Goal: Understand process/instructions

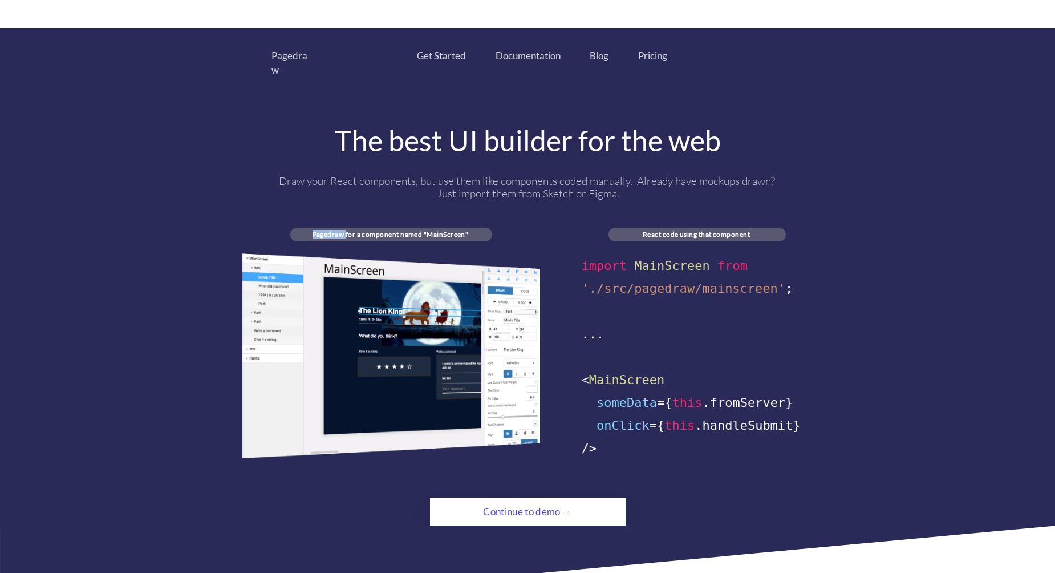
drag, startPoint x: 307, startPoint y: 217, endPoint x: 347, endPoint y: 216, distance: 39.9
click at [347, 230] on div "Pagedraw for a component named "MainScreen"" at bounding box center [390, 234] width 200 height 9
drag, startPoint x: 361, startPoint y: 220, endPoint x: 424, endPoint y: 223, distance: 63.4
click at [424, 230] on div "Pagedraw for a component named "MainScreen"" at bounding box center [390, 234] width 200 height 9
click at [463, 230] on div "Pagedraw for a component named "MainScreen"" at bounding box center [390, 234] width 200 height 9
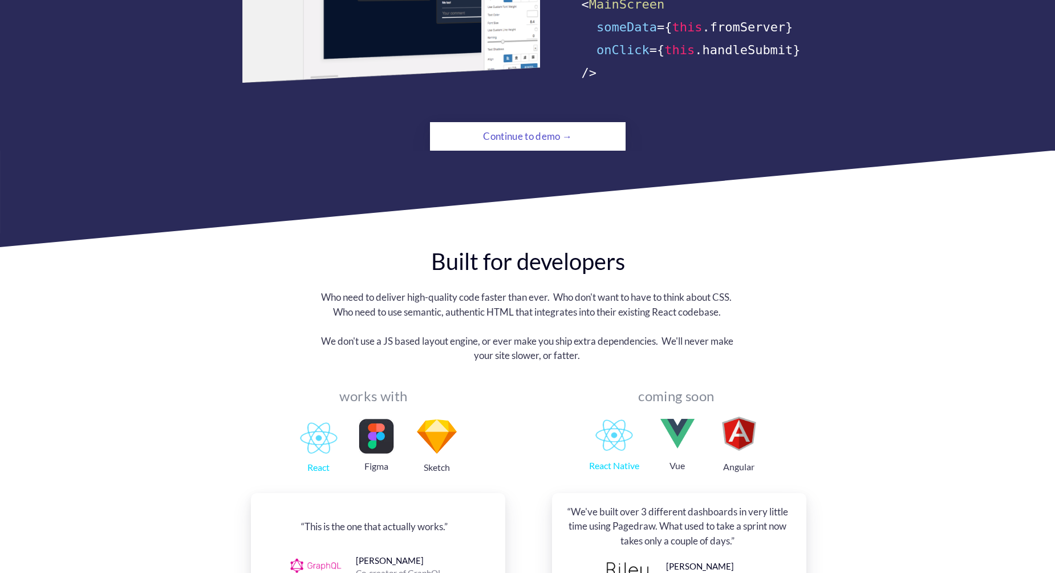
scroll to position [912, 0]
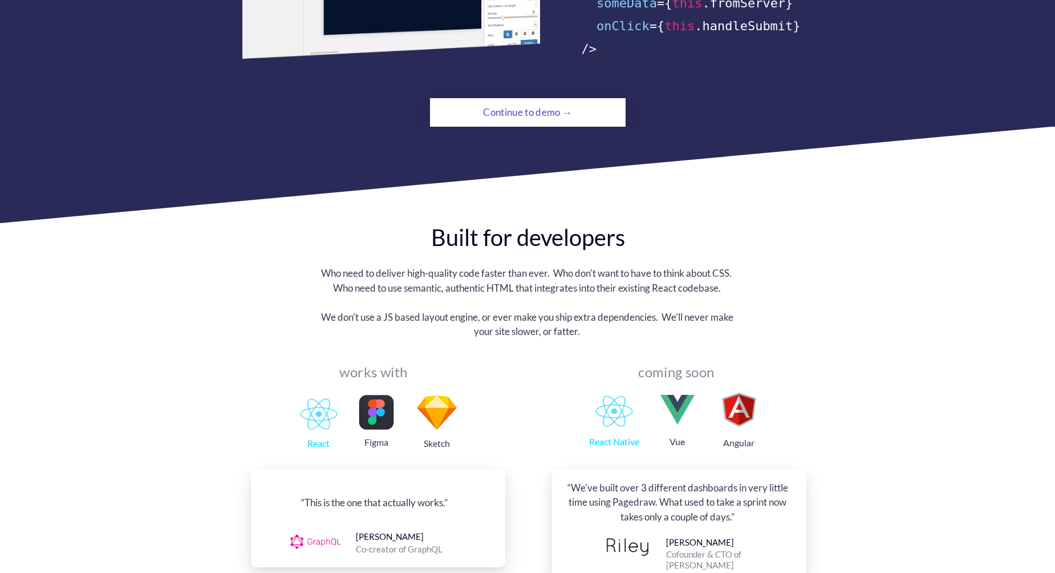
click at [549, 106] on div "Continue to demo →" at bounding box center [527, 112] width 133 height 23
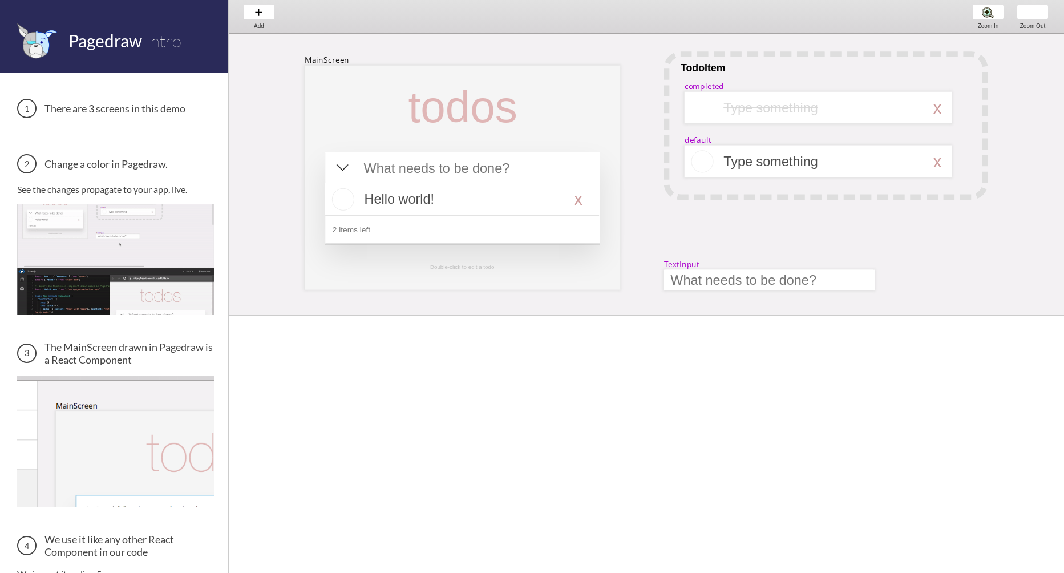
scroll to position [0, 3]
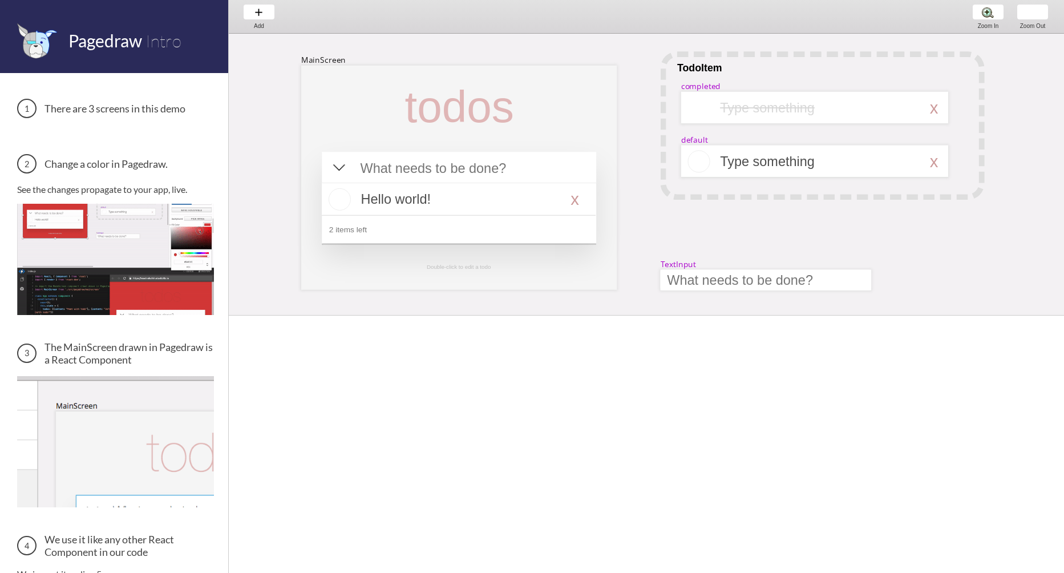
click at [391, 201] on div at bounding box center [459, 199] width 274 height 33
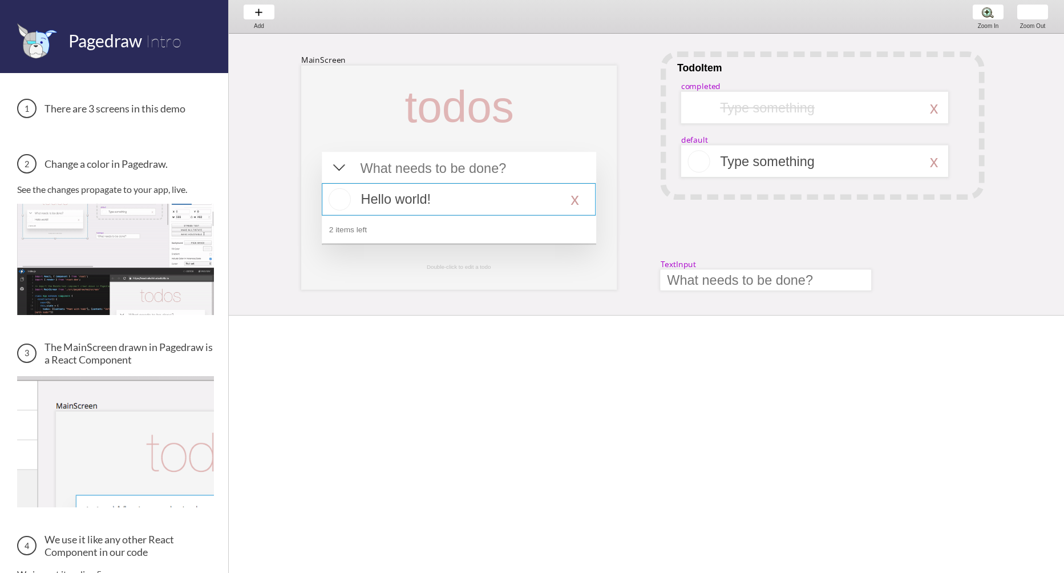
select select "16"
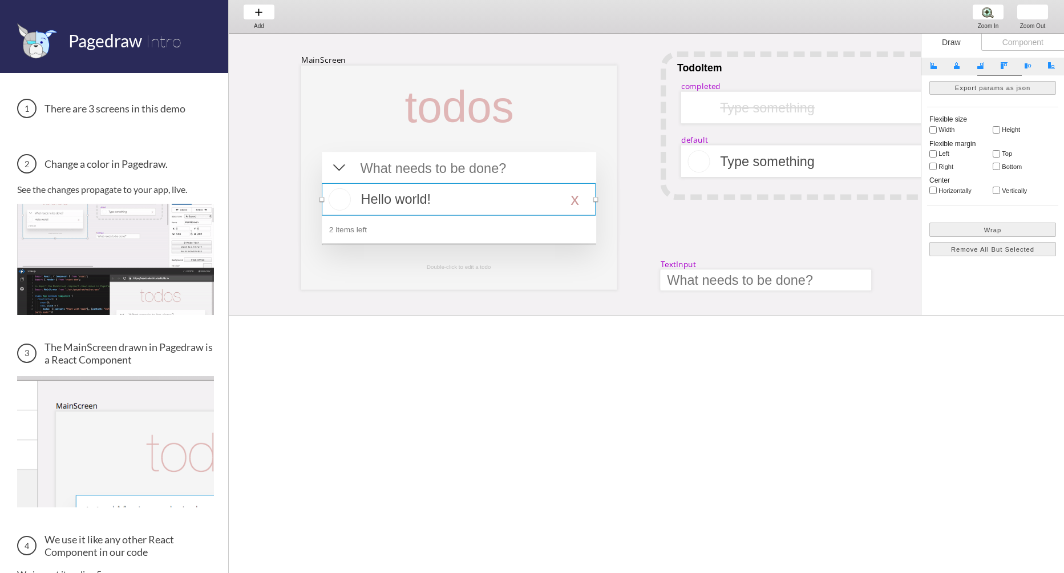
scroll to position [0, 0]
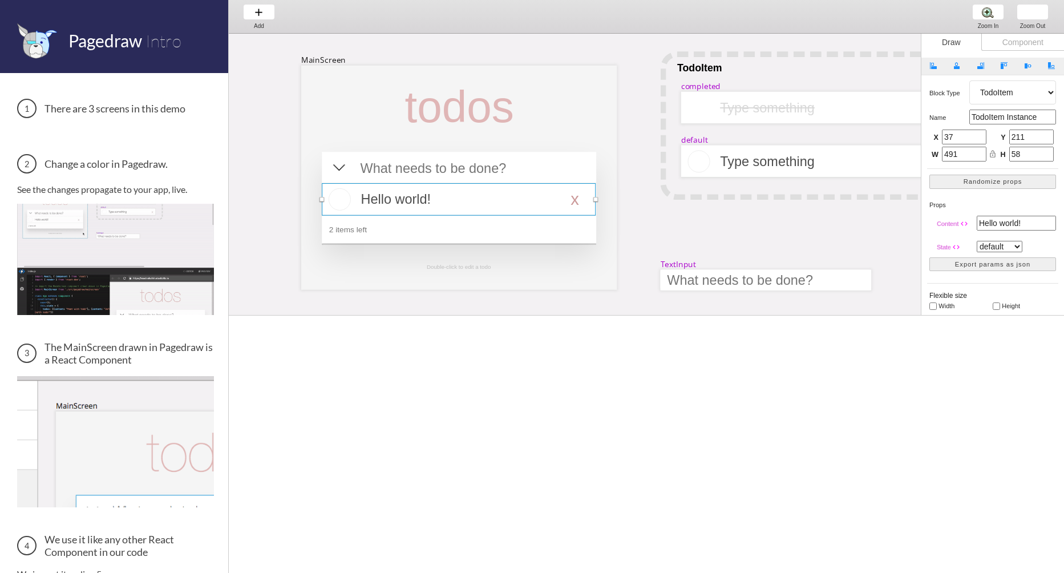
click at [1008, 46] on div "Component" at bounding box center [1022, 42] width 83 height 17
select select "6"
select select "7"
select select "3"
select select "8"
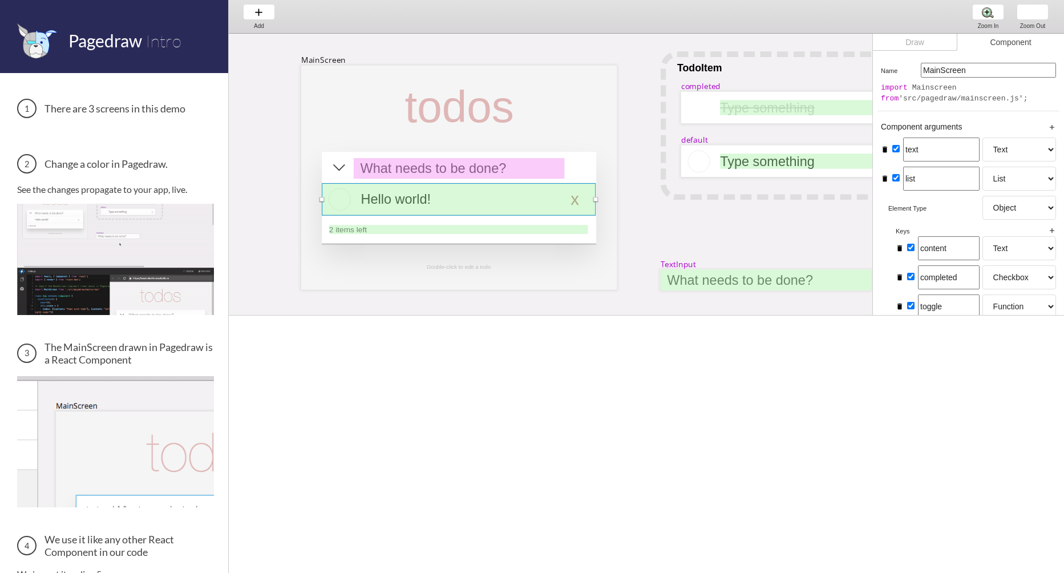
click at [937, 48] on div "Draw" at bounding box center [915, 42] width 84 height 17
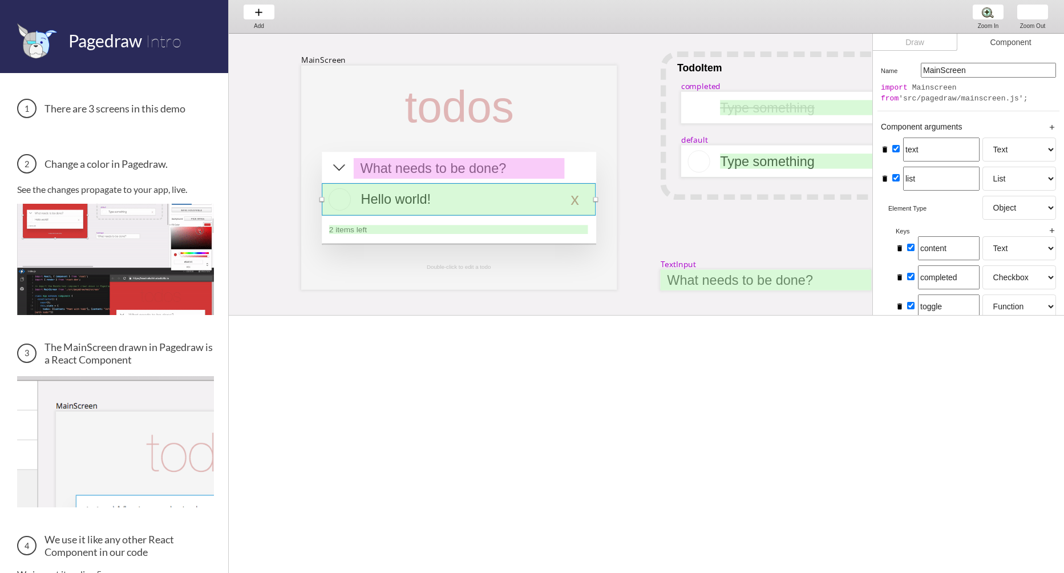
select select "16"
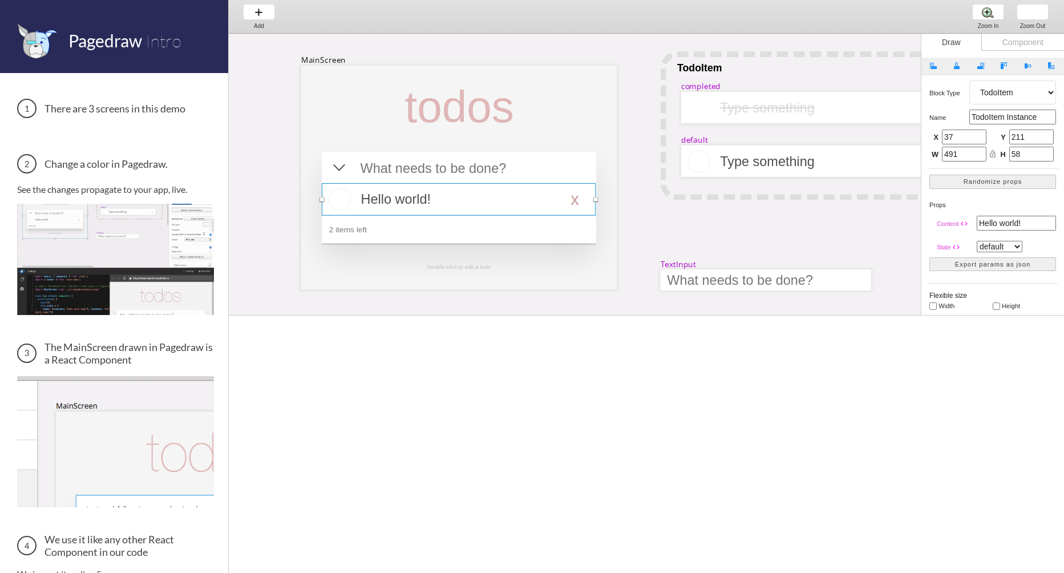
click at [1001, 38] on div "Component" at bounding box center [1022, 42] width 83 height 17
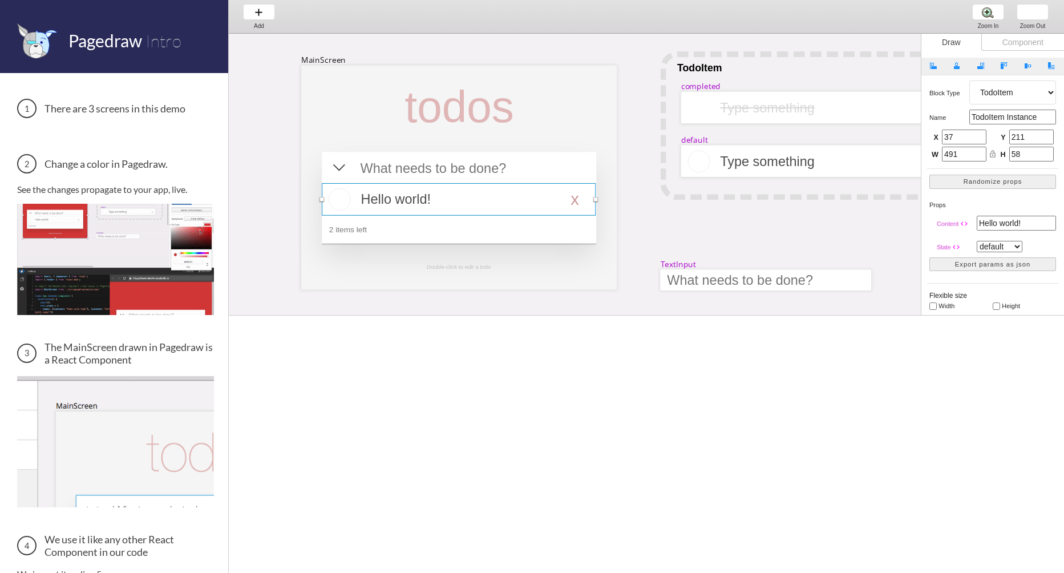
select select "6"
select select "7"
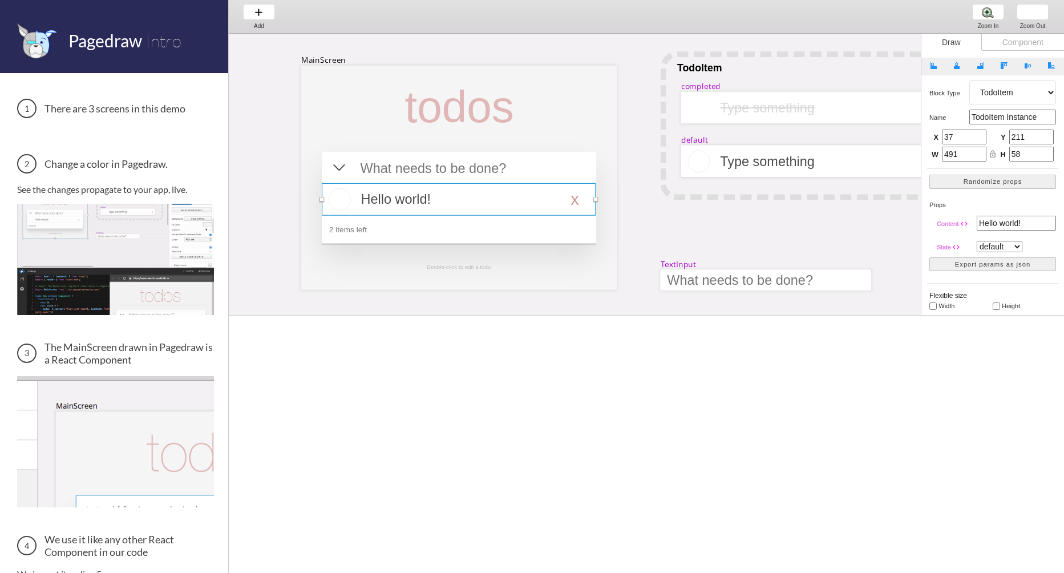
select select "3"
select select "8"
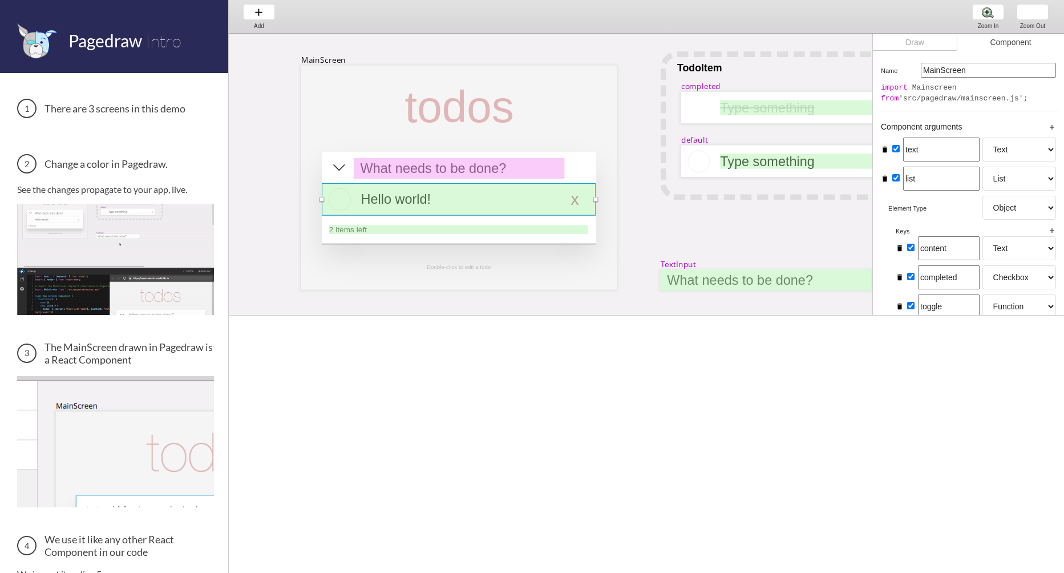
click at [899, 36] on div "Draw" at bounding box center [915, 42] width 84 height 17
select select "16"
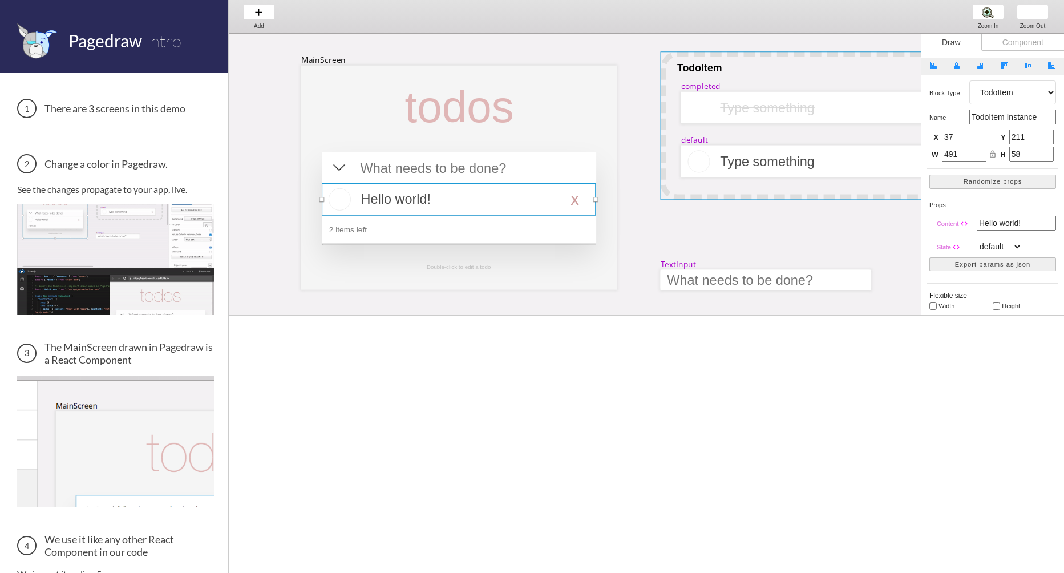
click at [672, 188] on div at bounding box center [822, 125] width 324 height 148
select select "1"
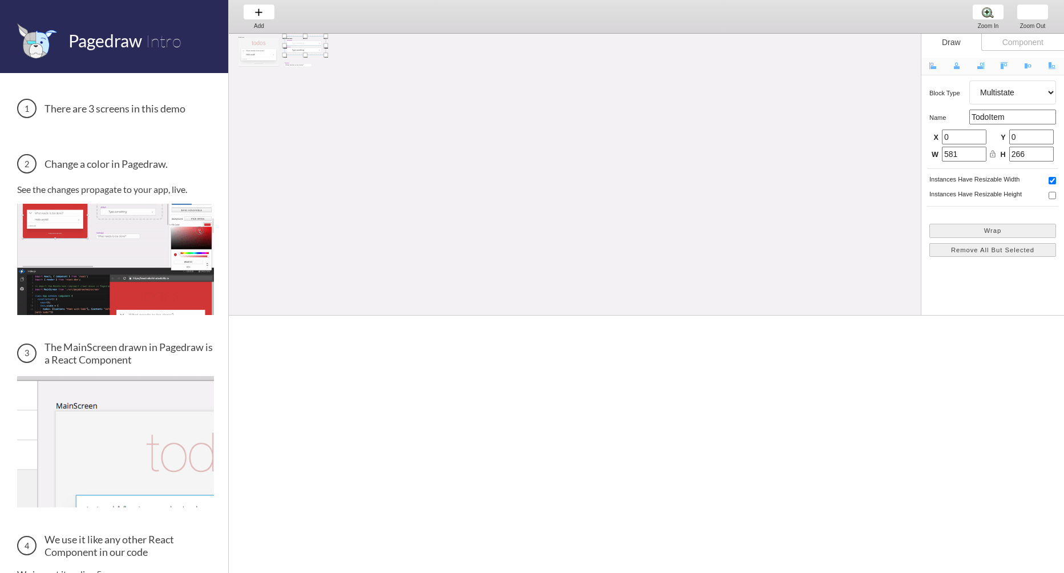
click at [302, 45] on div at bounding box center [304, 45] width 34 height 0
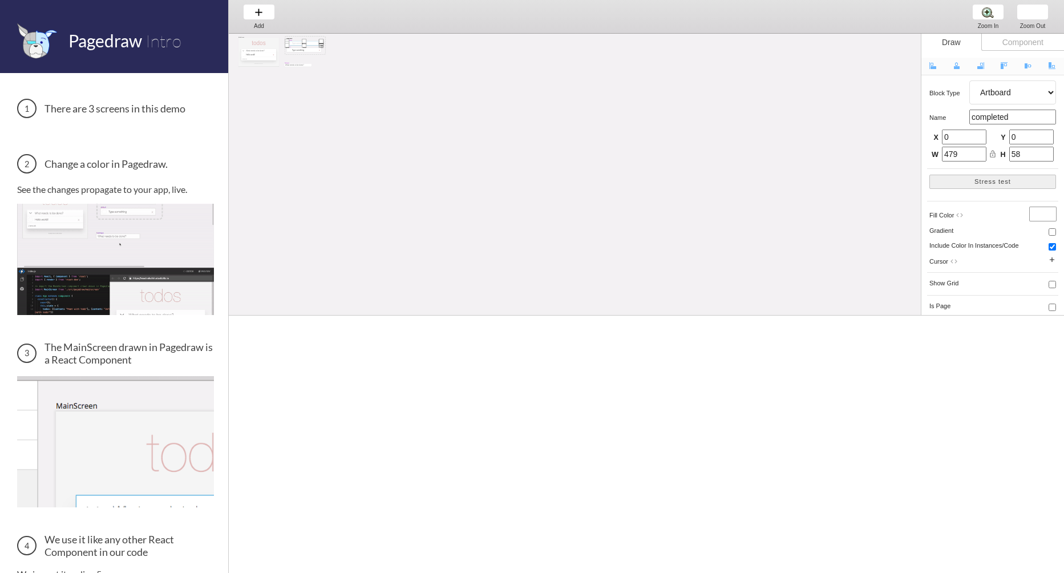
click at [302, 45] on div at bounding box center [304, 45] width 5 height 5
